Goal: Task Accomplishment & Management: Manage account settings

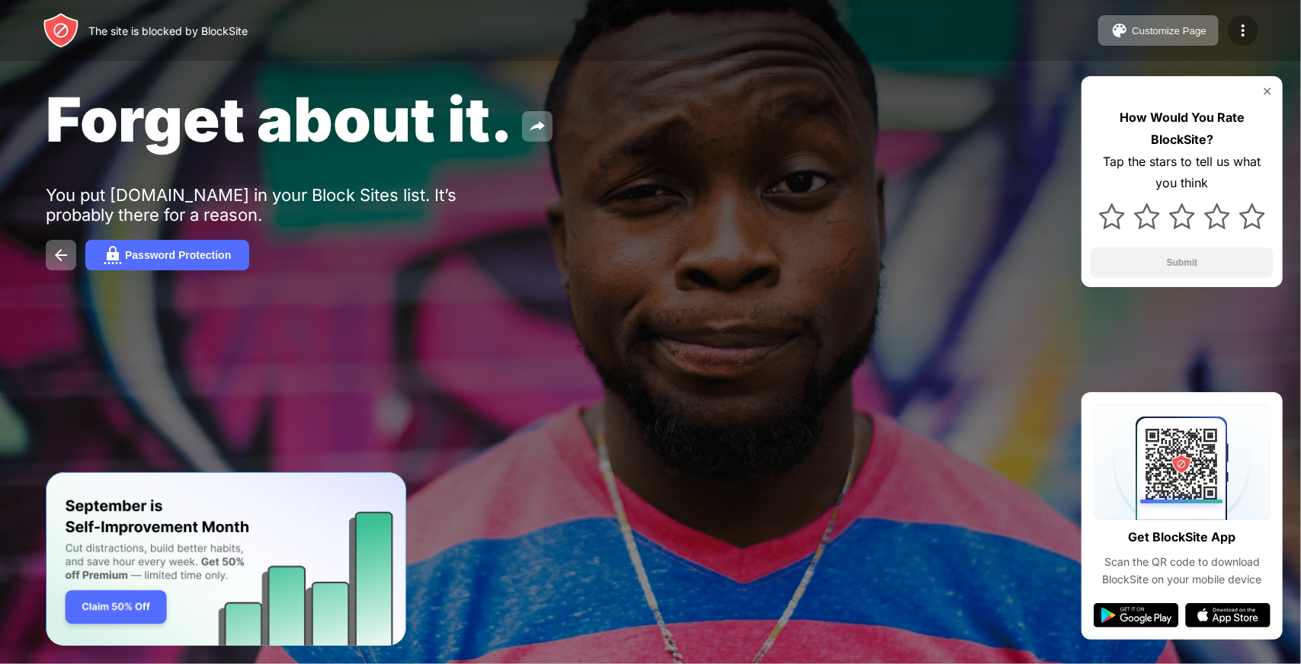
click at [1247, 33] on img at bounding box center [1243, 30] width 18 height 18
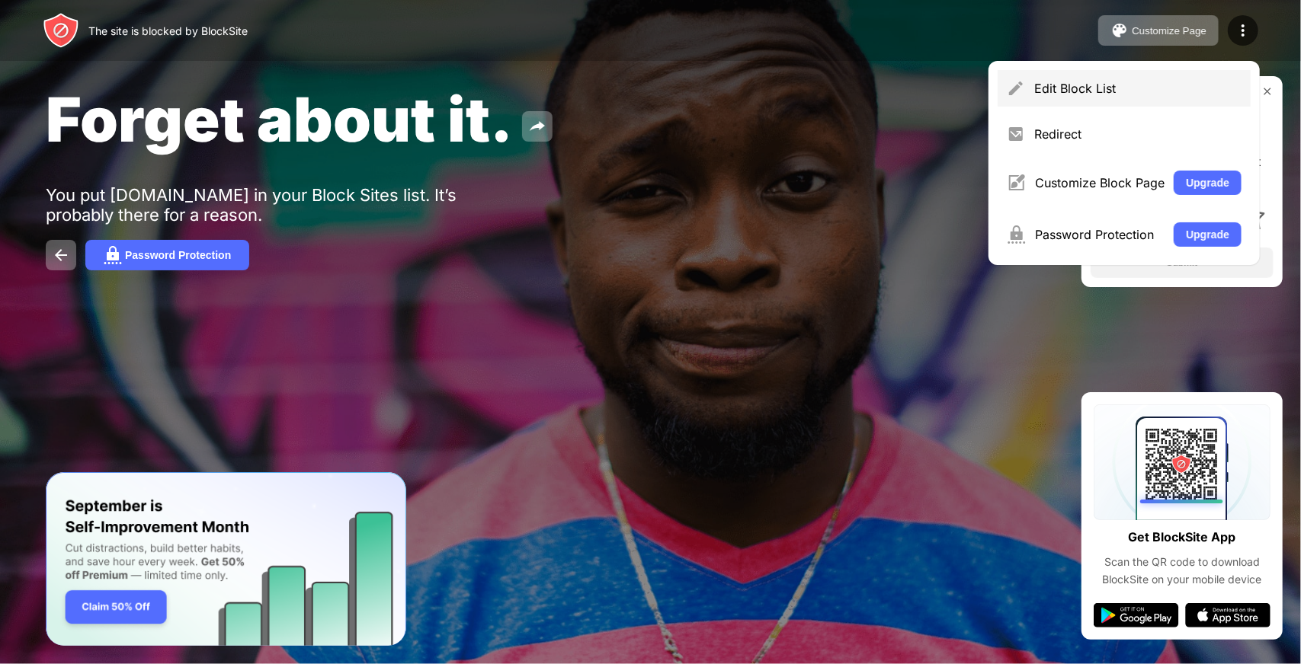
click at [1096, 87] on div "Edit Block List" at bounding box center [1137, 88] width 207 height 15
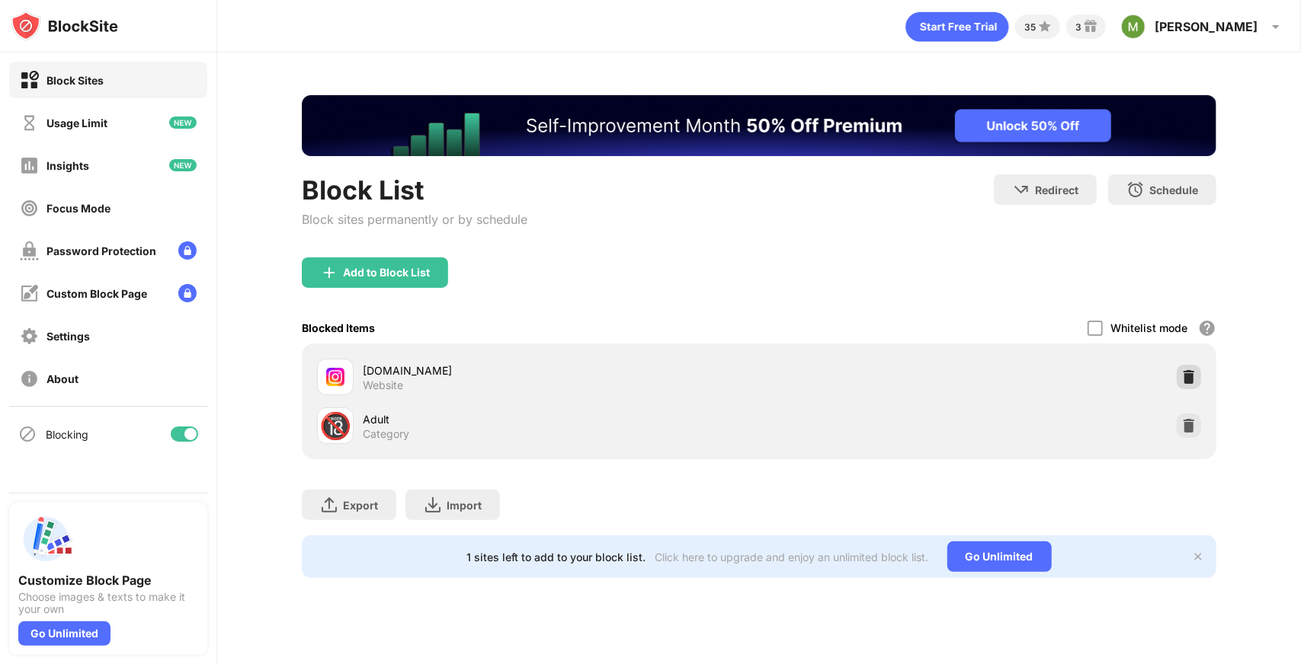
click at [1181, 374] on img at bounding box center [1188, 377] width 15 height 15
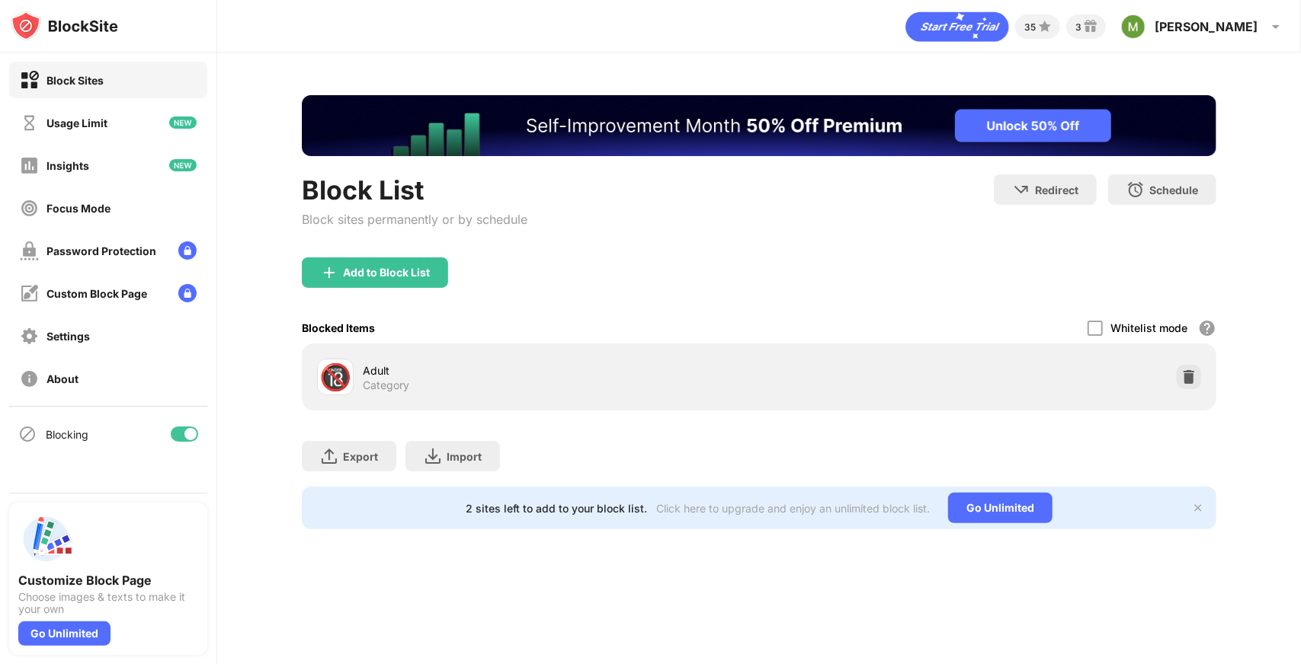
click at [399, 276] on div "Add to Block List" at bounding box center [386, 273] width 87 height 12
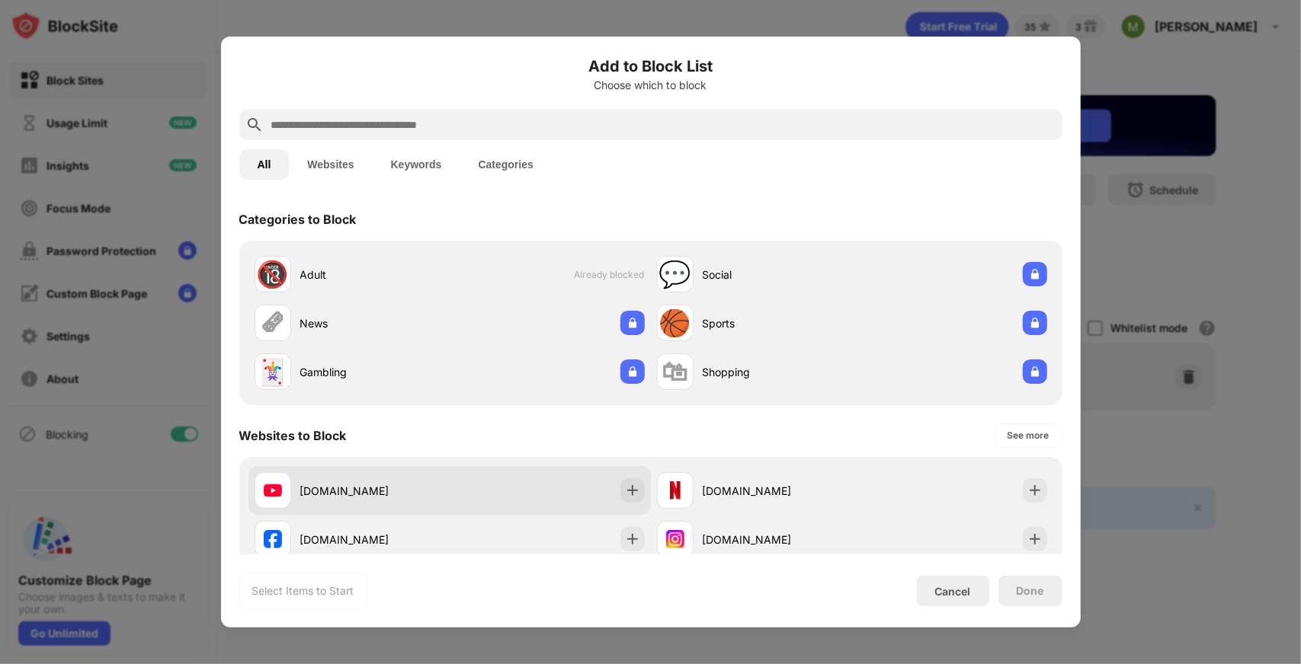
click at [637, 493] on div at bounding box center [632, 490] width 24 height 24
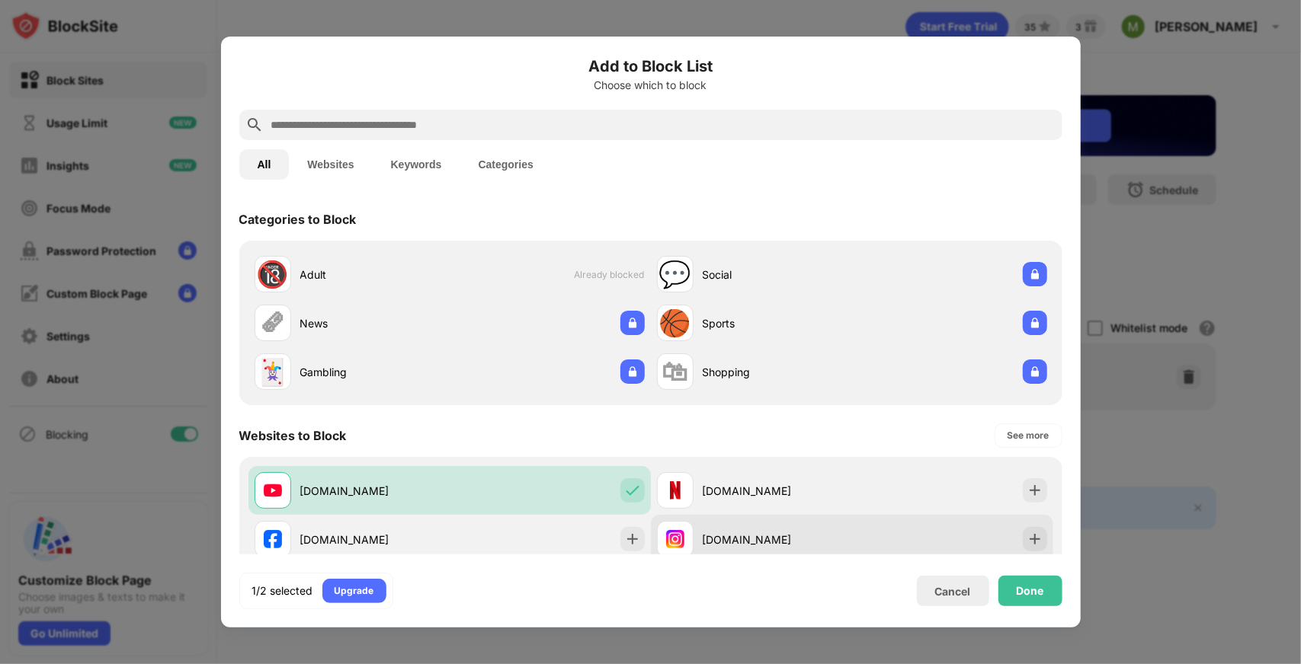
click at [1039, 543] on div "[DOMAIN_NAME]" at bounding box center [852, 539] width 402 height 49
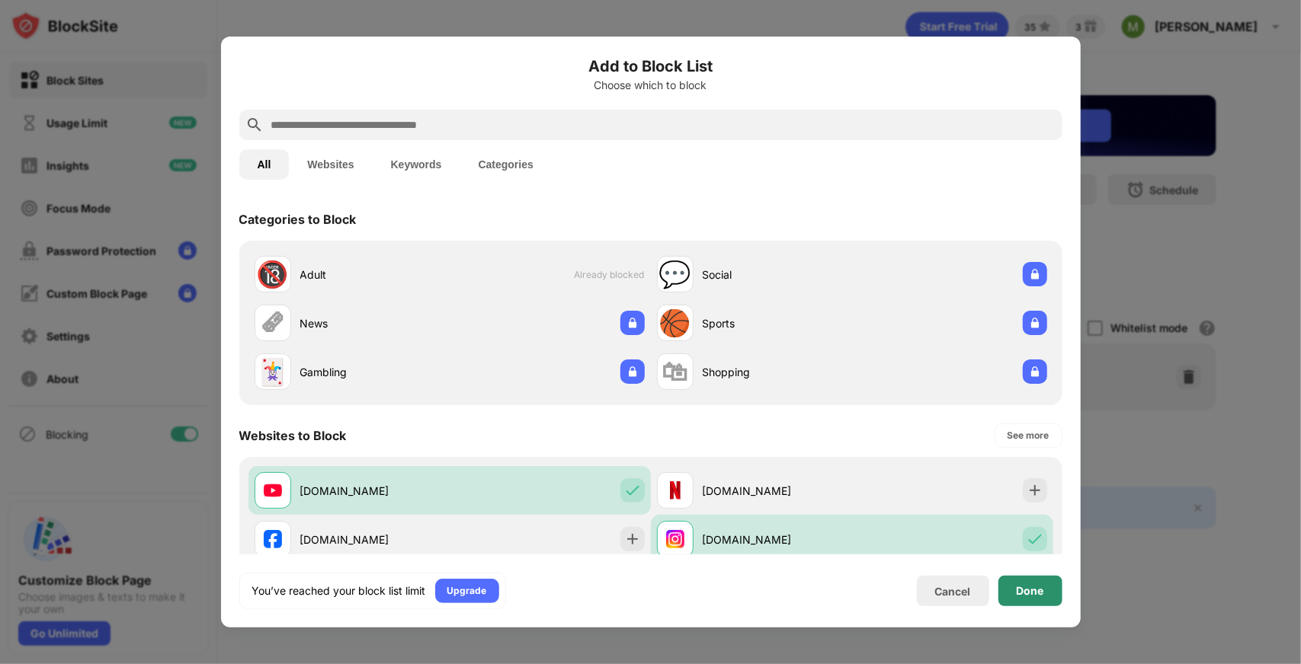
click at [1033, 594] on div "Done" at bounding box center [1029, 591] width 27 height 12
